Goal: Go to known website: Access a specific website the user already knows

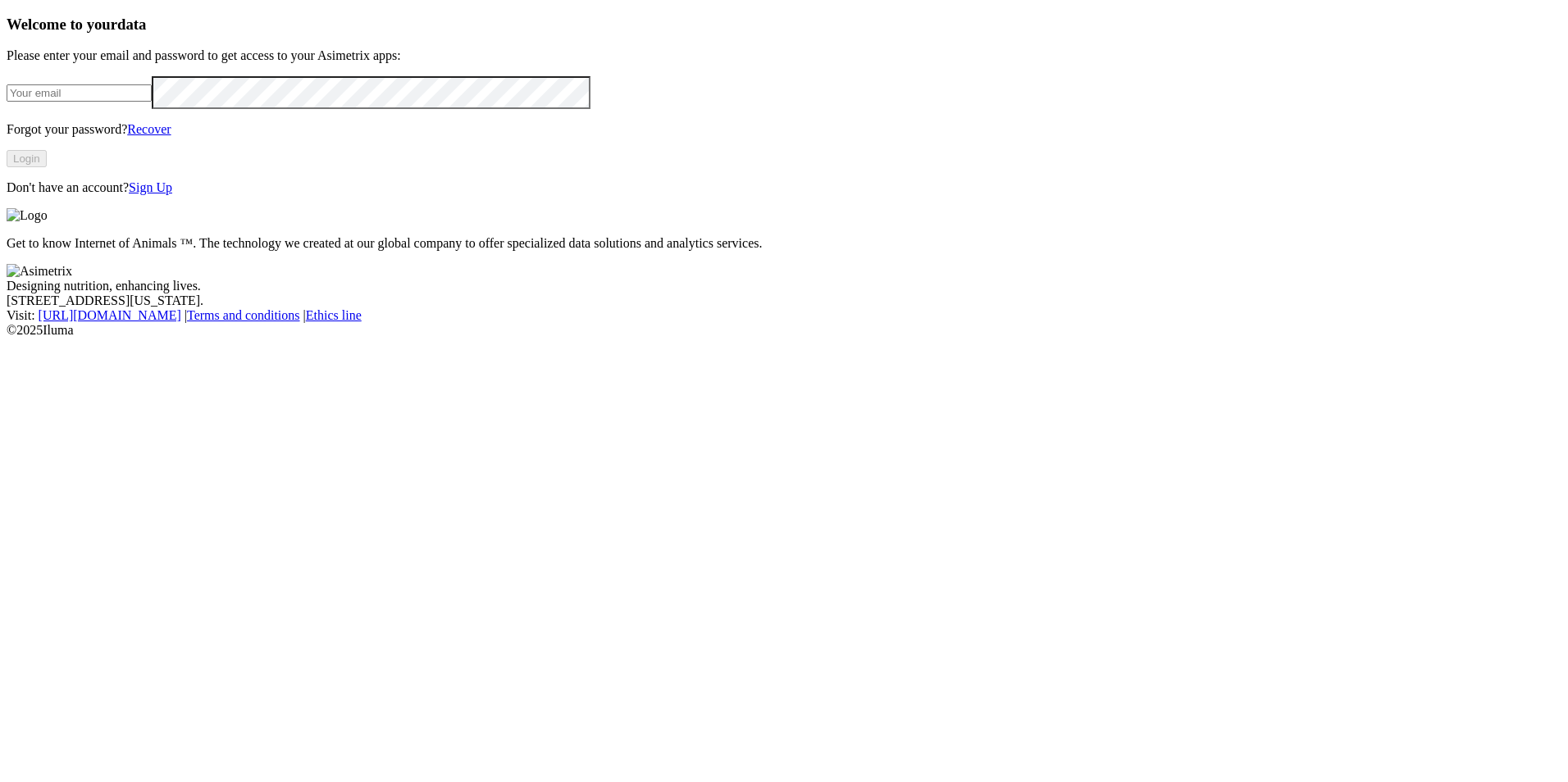
type input "[EMAIL_ADDRESS][DOMAIN_NAME]"
click at [47, 167] on button "Login" at bounding box center [27, 159] width 40 height 17
